Goal: Information Seeking & Learning: Learn about a topic

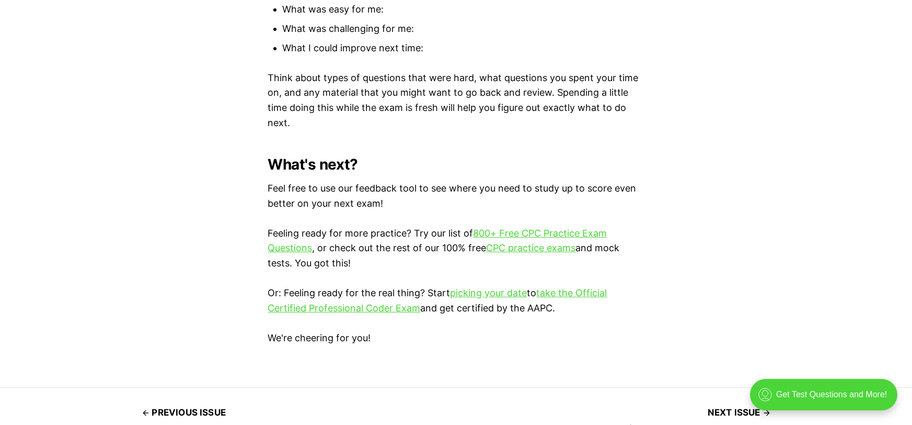
scroll to position [2948, 0]
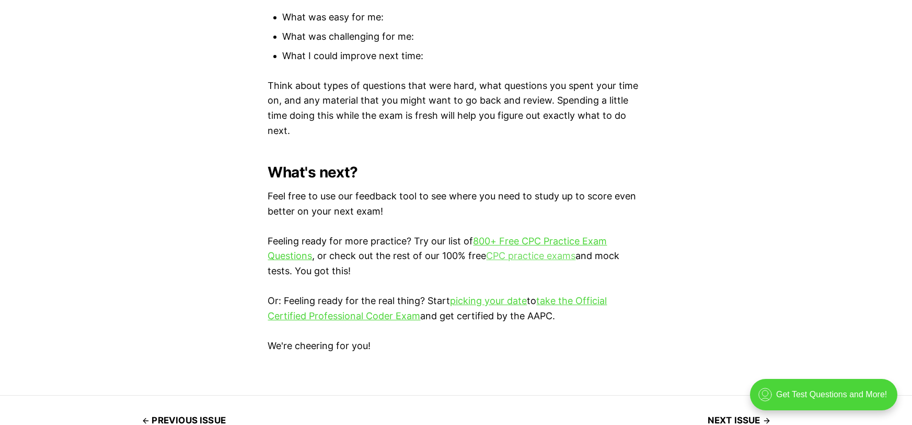
click at [542, 254] on link "CPC practice exams" at bounding box center [531, 255] width 89 height 11
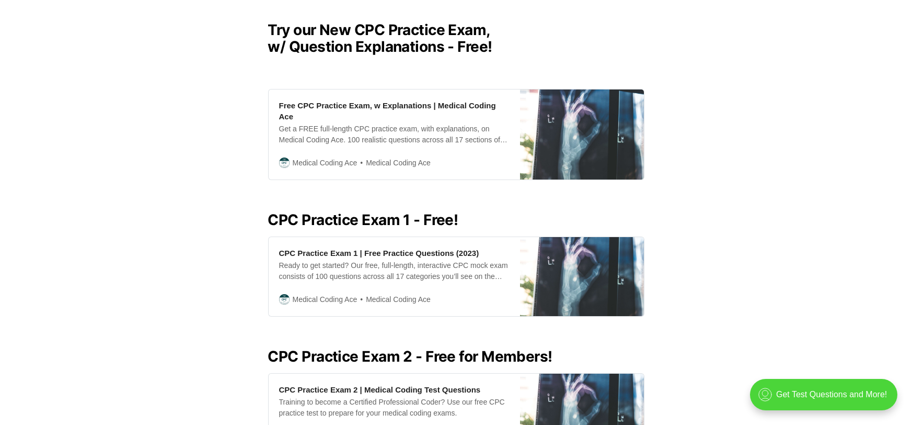
scroll to position [287, 0]
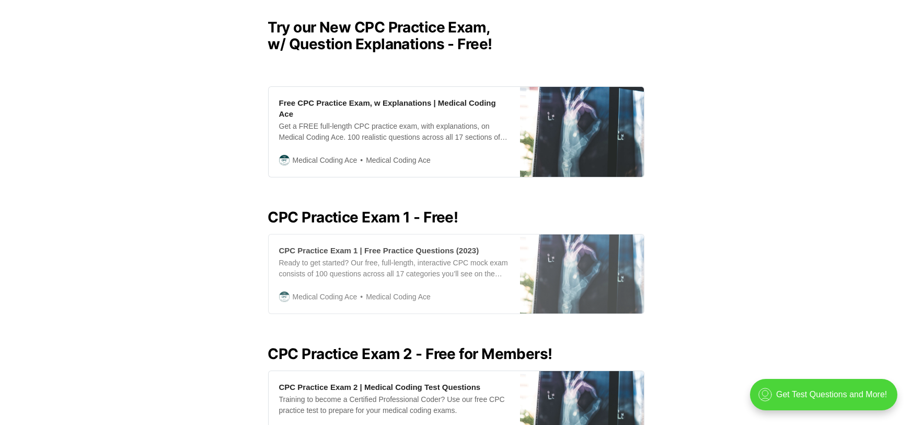
click at [408, 245] on div "CPC Practice Exam 1 | Free Practice Questions (2023)" at bounding box center [379, 250] width 200 height 11
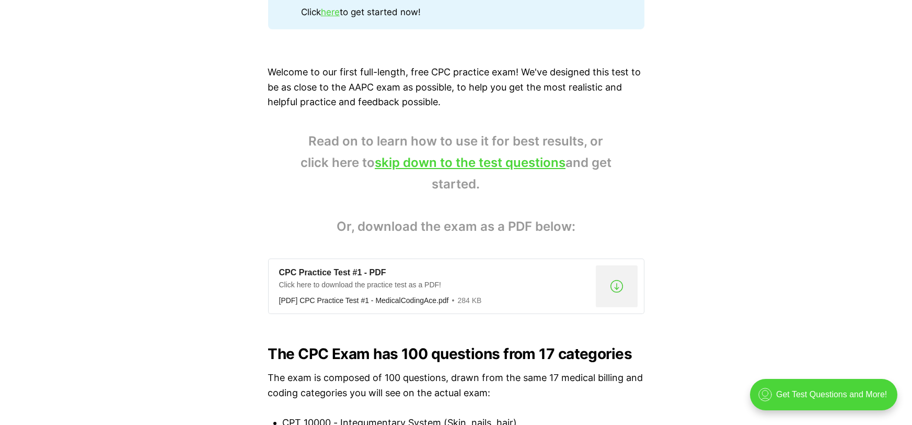
scroll to position [656, 0]
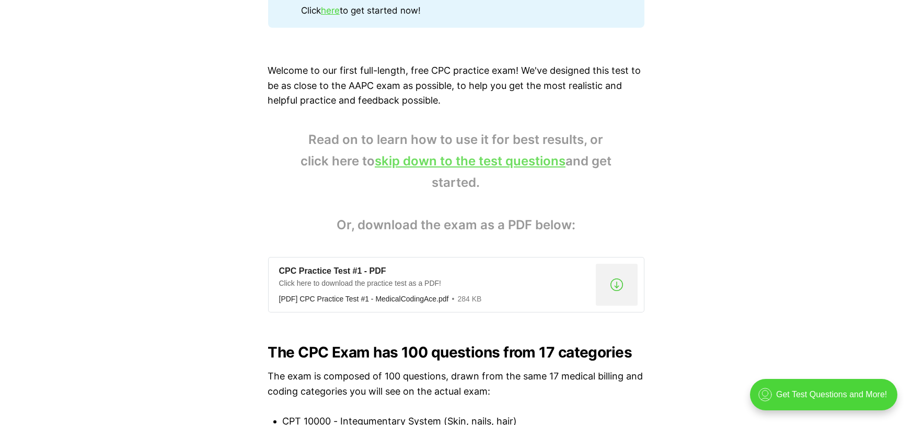
click at [442, 161] on link "skip down to the test questions" at bounding box center [470, 160] width 191 height 15
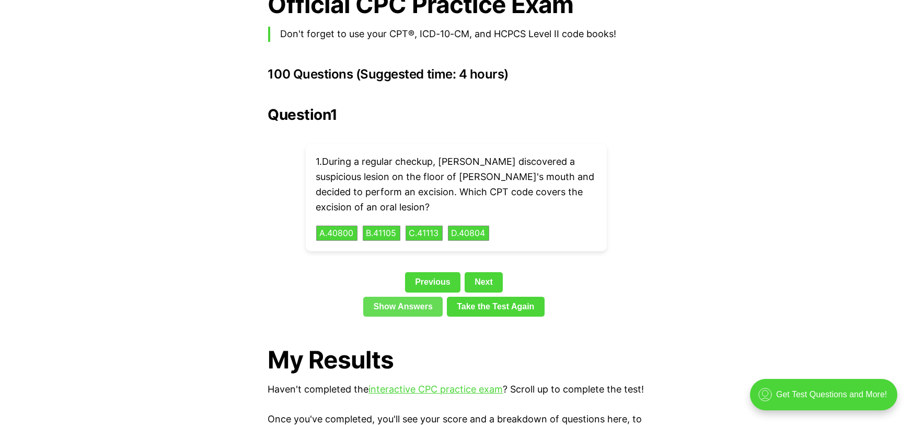
scroll to position [2307, 0]
